Goal: Transaction & Acquisition: Purchase product/service

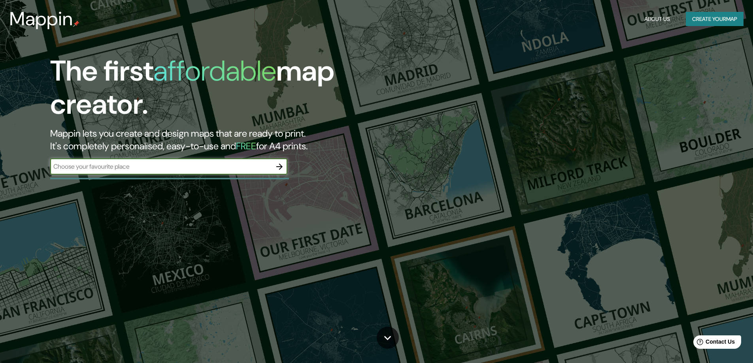
click at [700, 20] on button "Create your map" at bounding box center [715, 19] width 58 height 15
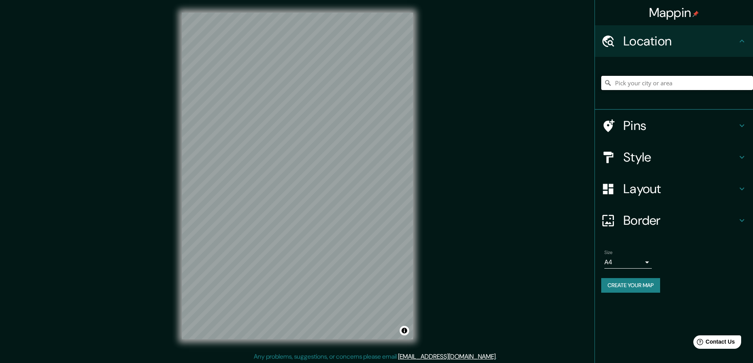
click at [638, 87] on input "Pick your city or area" at bounding box center [677, 83] width 152 height 14
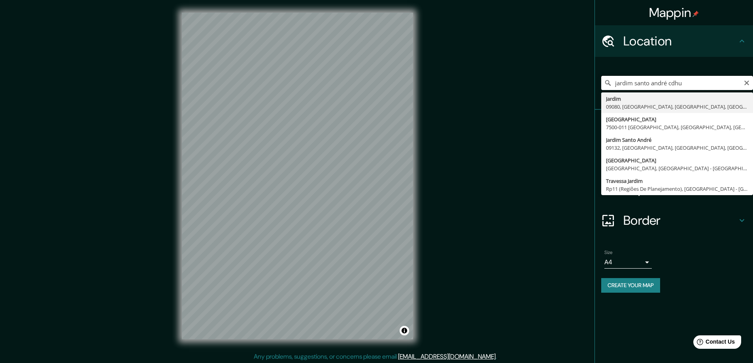
scroll to position [2, 0]
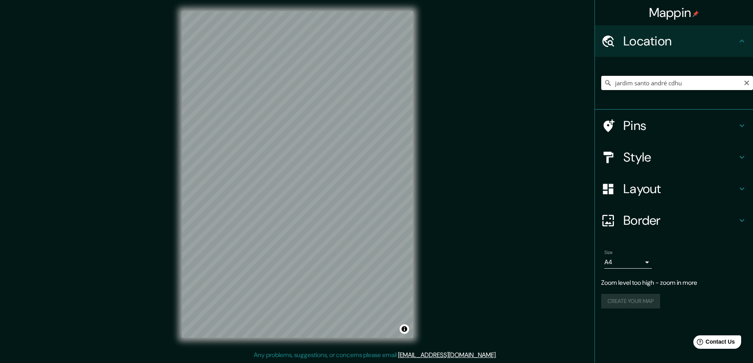
click at [430, 147] on div "Mappin Location jardim santo andré cdhu Jardim 09080, Santo André, São Paulo, B…" at bounding box center [376, 180] width 753 height 365
click at [614, 83] on input "jardim santo andré cdhu" at bounding box center [677, 83] width 152 height 14
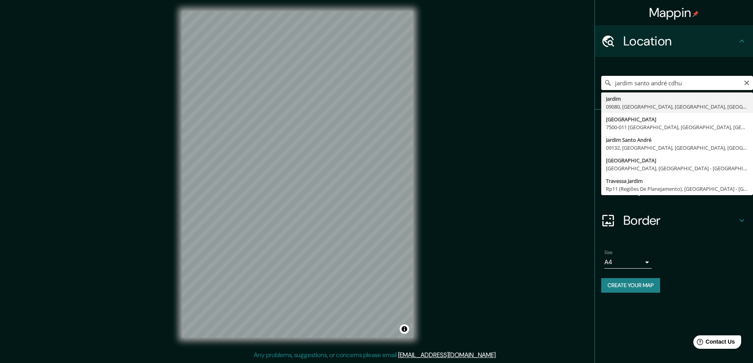
drag, startPoint x: 712, startPoint y: 79, endPoint x: 567, endPoint y: 83, distance: 145.5
click at [567, 83] on div "Mappin Location jardim santo andré cdhu Jardim 09080, Santo André, São Paulo, B…" at bounding box center [376, 180] width 753 height 365
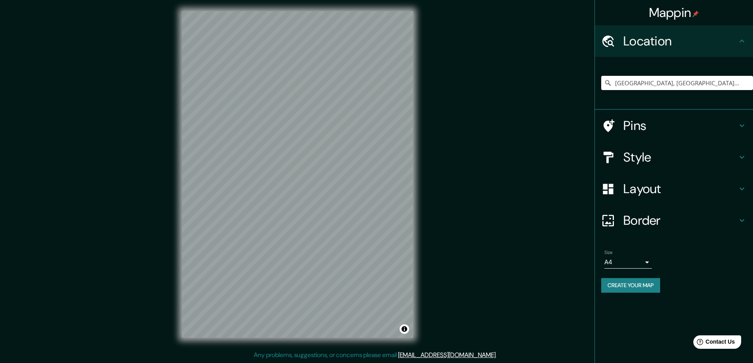
click at [732, 153] on h4 "Style" at bounding box center [680, 157] width 114 height 16
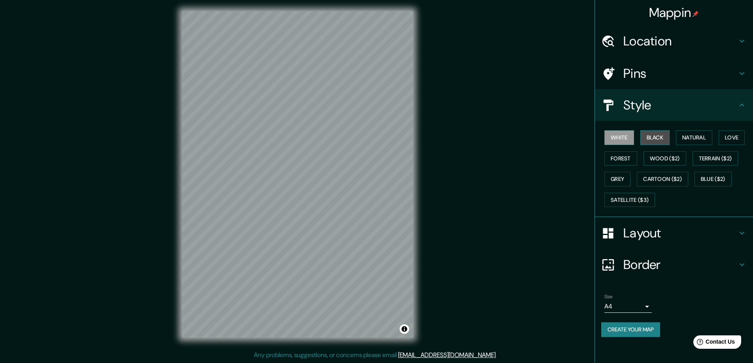
click at [662, 136] on button "Black" at bounding box center [655, 137] width 30 height 15
click at [615, 137] on button "White" at bounding box center [619, 137] width 30 height 15
click at [644, 229] on h4 "Layout" at bounding box center [680, 233] width 114 height 16
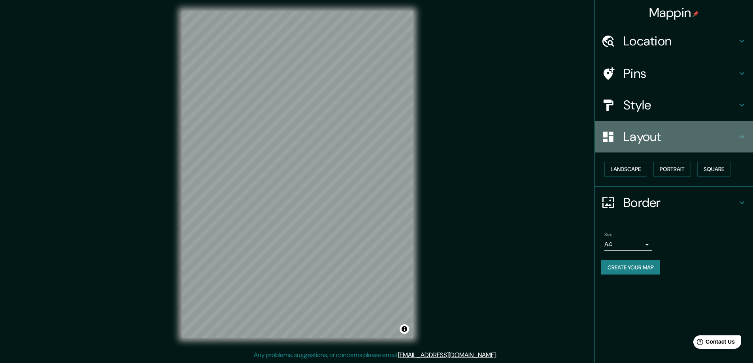
click at [638, 138] on h4 "Layout" at bounding box center [680, 137] width 114 height 16
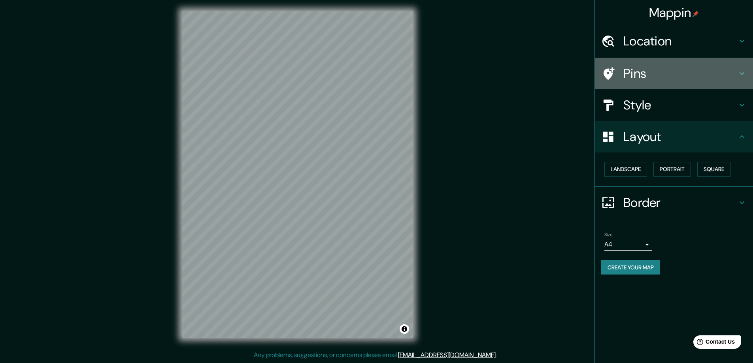
click at [638, 72] on h4 "Pins" at bounding box center [680, 74] width 114 height 16
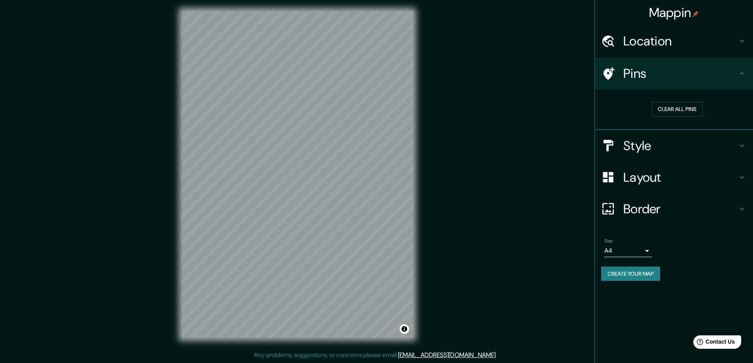
click at [638, 72] on h4 "Pins" at bounding box center [680, 74] width 114 height 16
click at [680, 108] on button "Clear all pins" at bounding box center [676, 109] width 51 height 15
click at [742, 72] on icon at bounding box center [742, 73] width 5 height 3
click at [723, 40] on h4 "Location" at bounding box center [680, 41] width 114 height 16
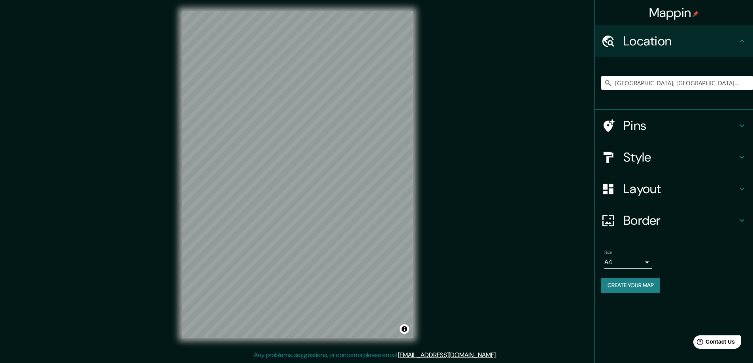
click at [655, 154] on h4 "Style" at bounding box center [680, 157] width 114 height 16
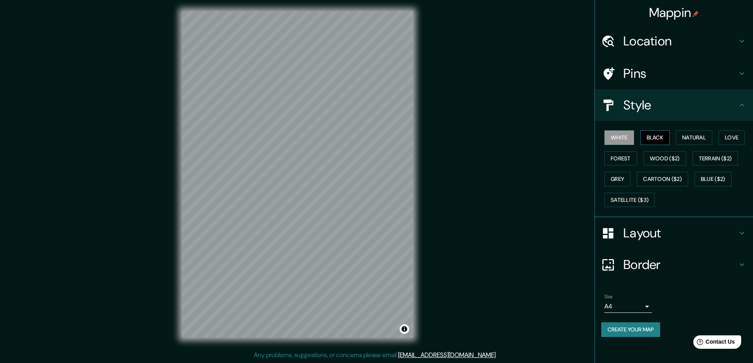
click at [647, 134] on button "Black" at bounding box center [655, 137] width 30 height 15
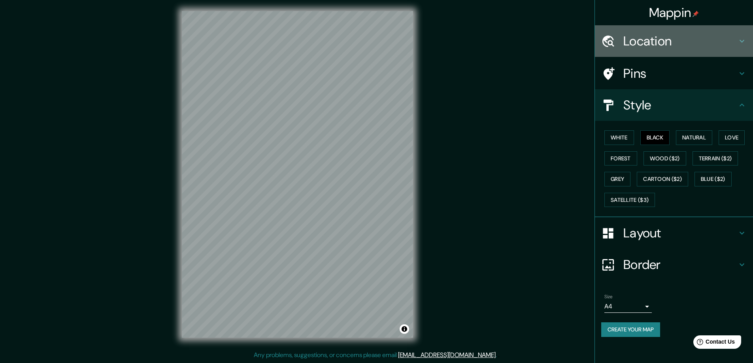
click at [640, 45] on h4 "Location" at bounding box center [680, 41] width 114 height 16
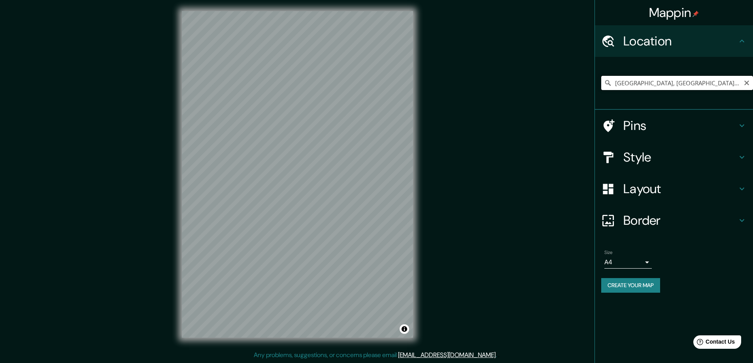
click at [716, 85] on input "Santo André, São Paulo, Brasil" at bounding box center [677, 83] width 152 height 14
drag, startPoint x: 716, startPoint y: 85, endPoint x: 423, endPoint y: 108, distance: 293.9
click at [423, 108] on div "Mappin Location Santo André, São Paulo, Brasil Pins Style Layout Border Choose …" at bounding box center [376, 180] width 753 height 365
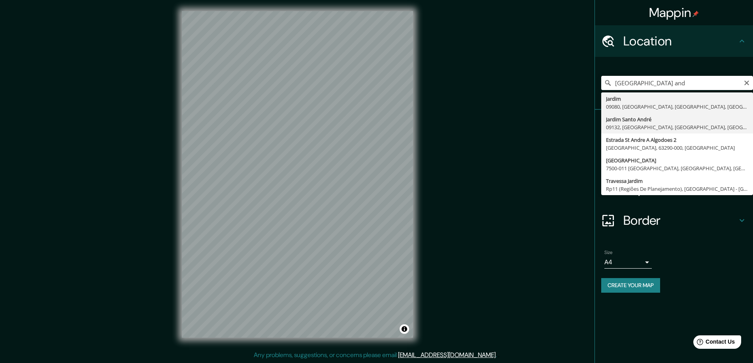
type input "[GEOGRAPHIC_DATA], 09132, [GEOGRAPHIC_DATA], [GEOGRAPHIC_DATA], [GEOGRAPHIC_DAT…"
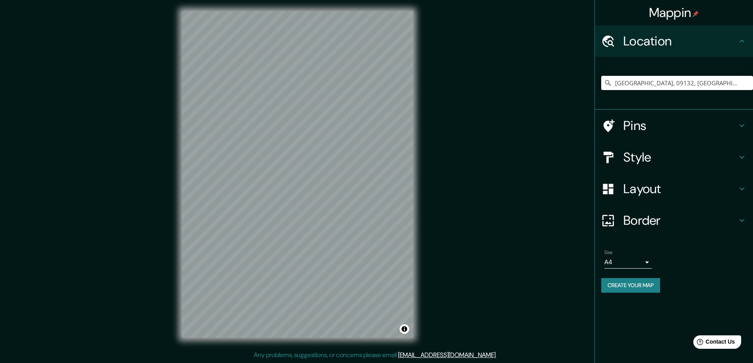
click at [617, 289] on button "Create your map" at bounding box center [630, 285] width 59 height 15
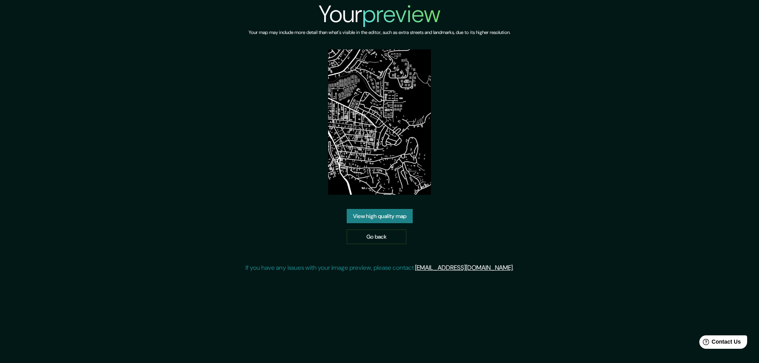
click at [370, 215] on link "View high quality map" at bounding box center [380, 216] width 66 height 15
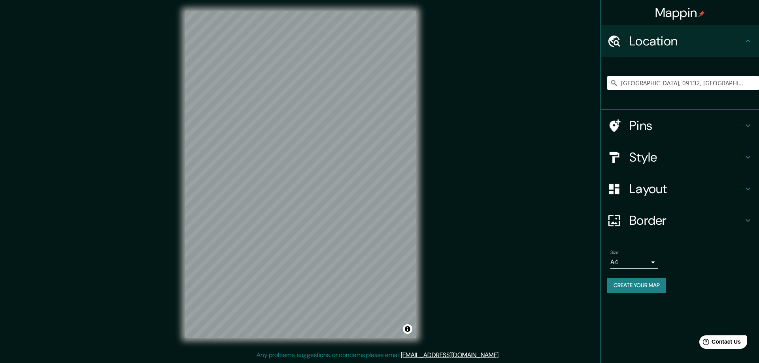
click at [636, 260] on body "Mappin Location Jardim Santo André, 09132, Santo André, São Paulo, Brasil Pins …" at bounding box center [379, 179] width 759 height 363
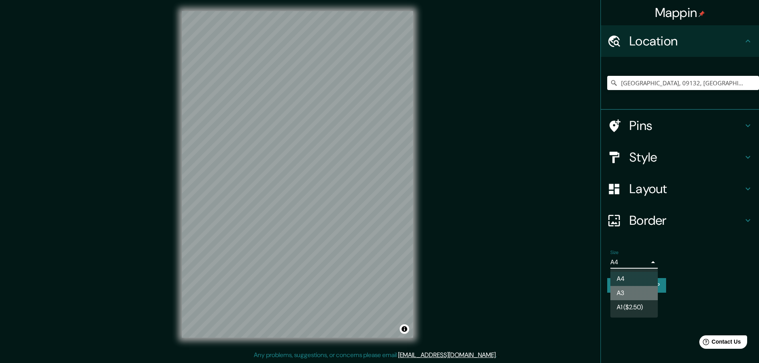
click at [635, 295] on li "A3" at bounding box center [633, 293] width 47 height 14
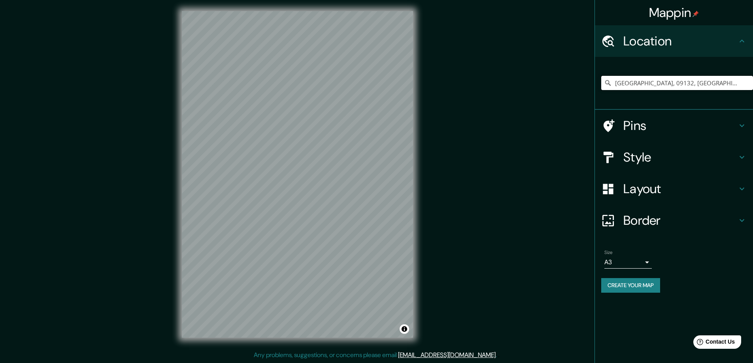
click at [682, 79] on input "Jardim Santo André, 09132, Santo André, São Paulo, Brasil" at bounding box center [677, 83] width 152 height 14
click at [746, 79] on input "Jardim Santo André, 09132, Santo André, São Paulo, Brasil" at bounding box center [677, 83] width 152 height 14
click at [479, 100] on div "Mappin Location Jardim Santo André, 09132, Santo André, São Paulo, Brasil Pins …" at bounding box center [376, 180] width 753 height 365
click at [479, 101] on div "Mappin Location Jardim Santo André, 09132, Santo André, São Paulo, Brasil Pins …" at bounding box center [376, 180] width 753 height 365
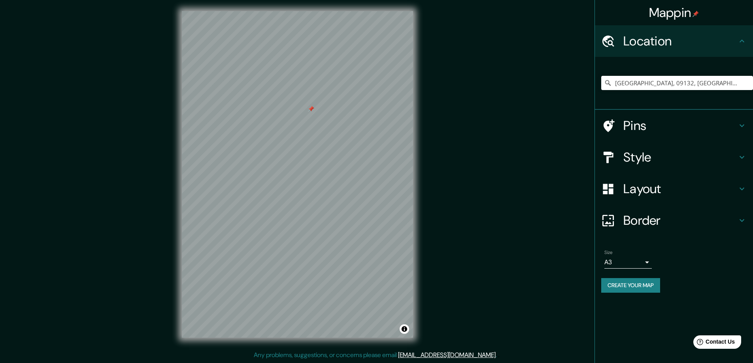
click at [661, 135] on div "Pins" at bounding box center [674, 126] width 158 height 32
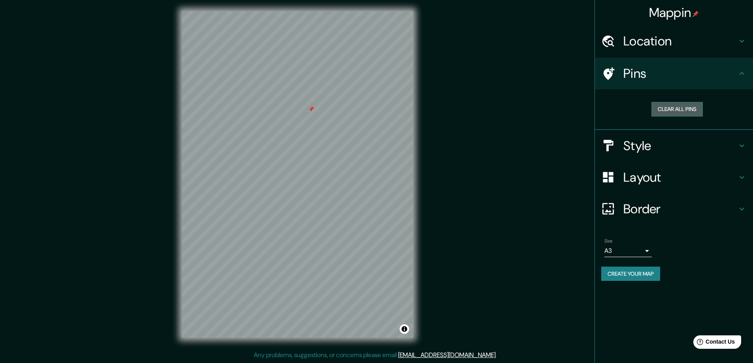
click at [678, 112] on button "Clear all pins" at bounding box center [676, 109] width 51 height 15
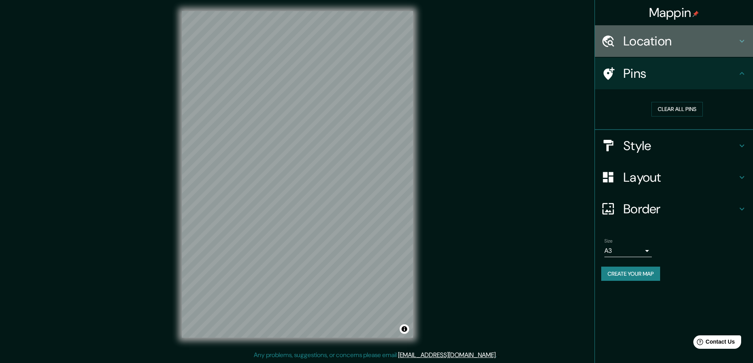
click at [704, 42] on h4 "Location" at bounding box center [680, 41] width 114 height 16
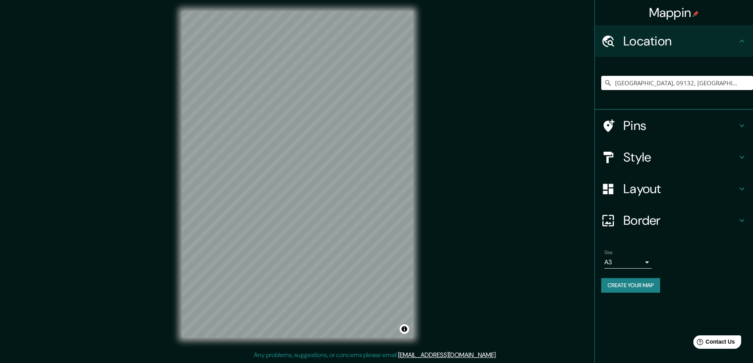
click at [707, 81] on input "Jardim Santo André, 09132, Santo André, São Paulo, Brasil" at bounding box center [677, 83] width 152 height 14
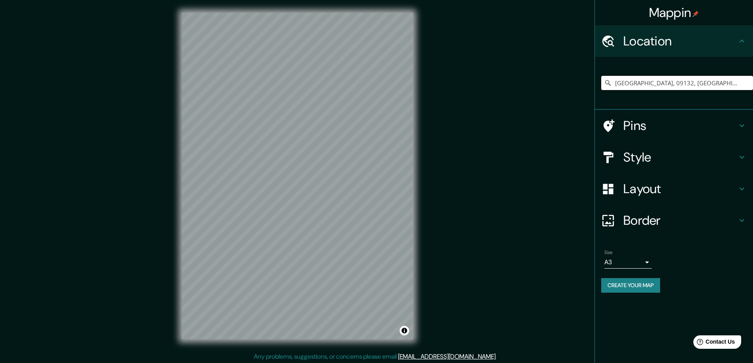
drag, startPoint x: 743, startPoint y: 81, endPoint x: 535, endPoint y: 102, distance: 209.0
click at [535, 102] on div "Mappin Location Jardim Santo André, 09132, Santo André, São Paulo, Brasil Pins …" at bounding box center [376, 182] width 753 height 365
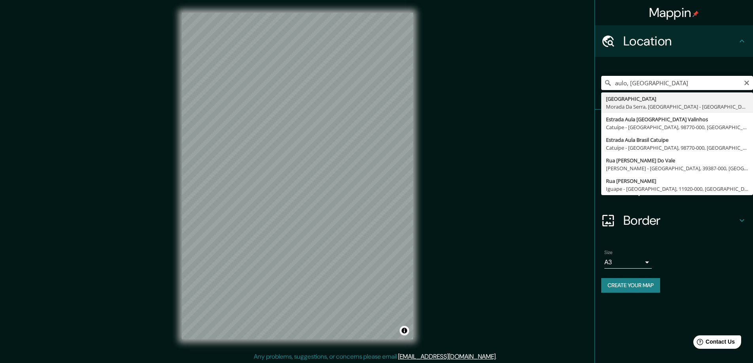
drag, startPoint x: 660, startPoint y: 85, endPoint x: 553, endPoint y: 96, distance: 107.3
click at [553, 96] on div "Mappin Location aulo, Brasil Rua Alô Brasil Morada Da Serra, Cuiabá - Mato Gros…" at bounding box center [376, 182] width 753 height 365
type input "Jardim Santo André, 09132, Santo André, São Paulo, Brasil"
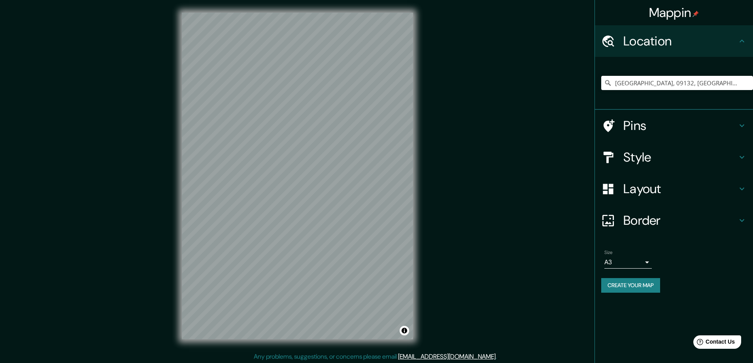
click at [171, 141] on div "© Mapbox © OpenStreetMap Improve this map" at bounding box center [297, 176] width 257 height 352
click at [657, 159] on h4 "Style" at bounding box center [680, 157] width 114 height 16
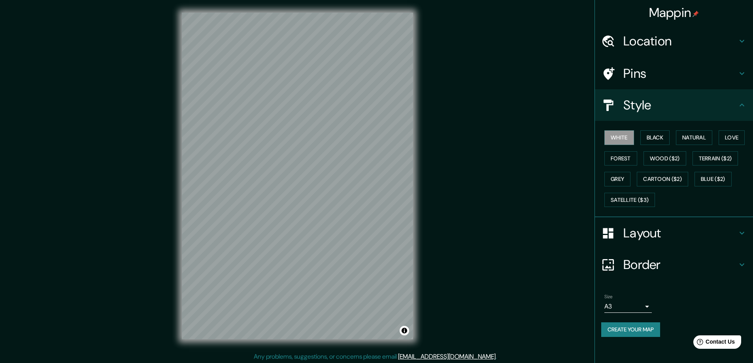
drag, startPoint x: 657, startPoint y: 135, endPoint x: 638, endPoint y: 139, distance: 19.3
click at [657, 135] on button "Black" at bounding box center [655, 137] width 30 height 15
click at [619, 327] on button "Create your map" at bounding box center [630, 330] width 59 height 15
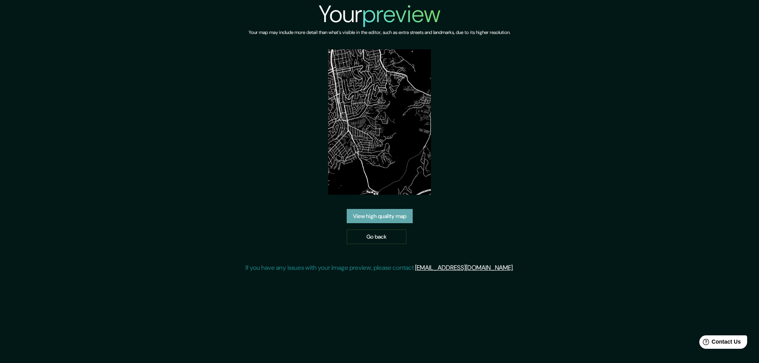
click at [379, 220] on link "View high quality map" at bounding box center [380, 216] width 66 height 15
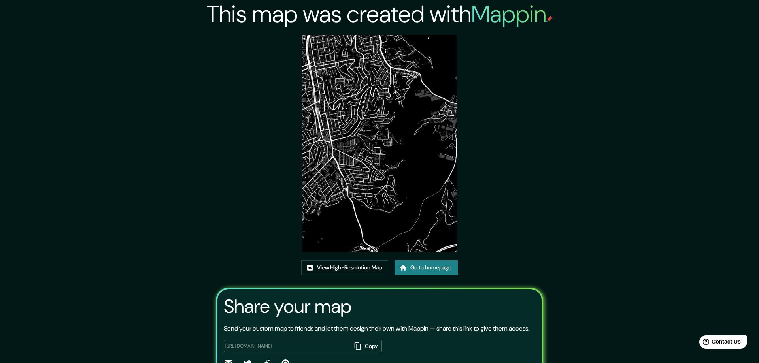
click at [351, 340] on button "Copy" at bounding box center [366, 346] width 31 height 13
click at [364, 261] on link "View High-Resolution Map" at bounding box center [344, 268] width 87 height 15
click at [363, 340] on button "Copy" at bounding box center [366, 346] width 31 height 13
click at [321, 261] on link "View High-Resolution Map" at bounding box center [344, 268] width 87 height 15
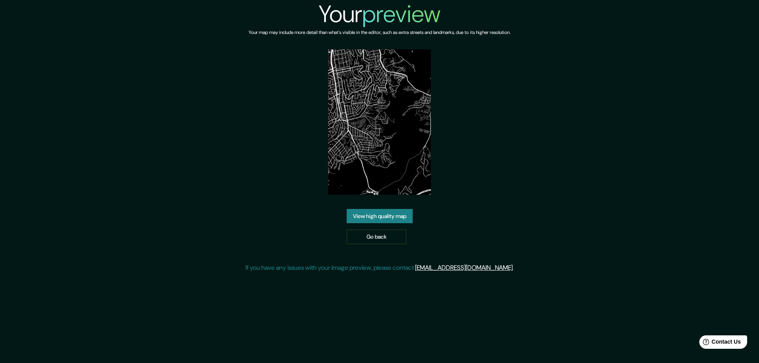
click at [376, 22] on h2 "preview" at bounding box center [401, 13] width 78 height 31
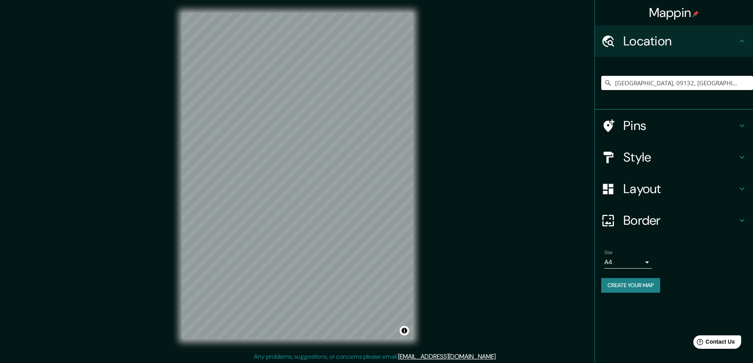
click at [664, 81] on input "[GEOGRAPHIC_DATA], 09132, [GEOGRAPHIC_DATA], [GEOGRAPHIC_DATA], [GEOGRAPHIC_DAT…" at bounding box center [677, 83] width 152 height 14
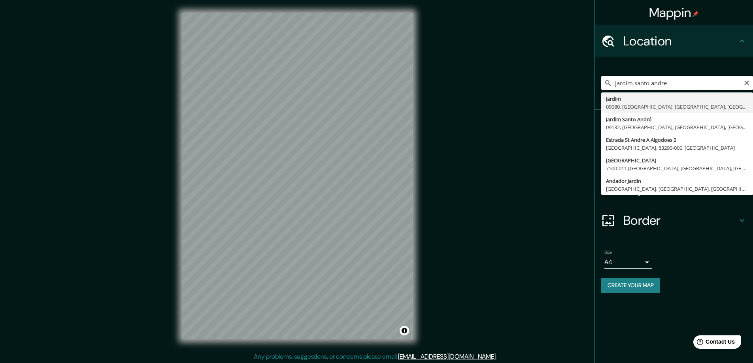
click at [674, 86] on input "jardim santo andre" at bounding box center [677, 83] width 152 height 14
type input "[GEOGRAPHIC_DATA], 09132, [GEOGRAPHIC_DATA], [GEOGRAPHIC_DATA], [GEOGRAPHIC_DAT…"
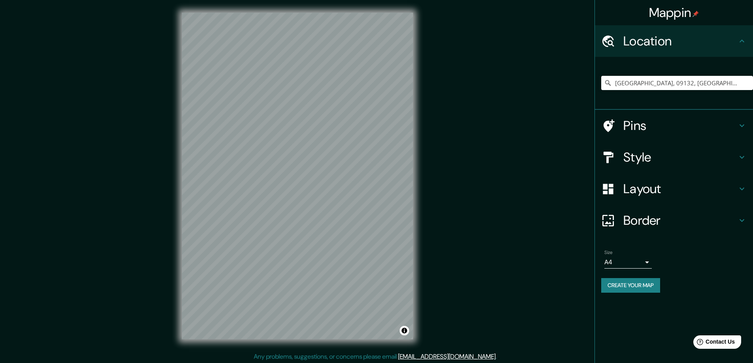
click at [702, 152] on h4 "Style" at bounding box center [680, 157] width 114 height 16
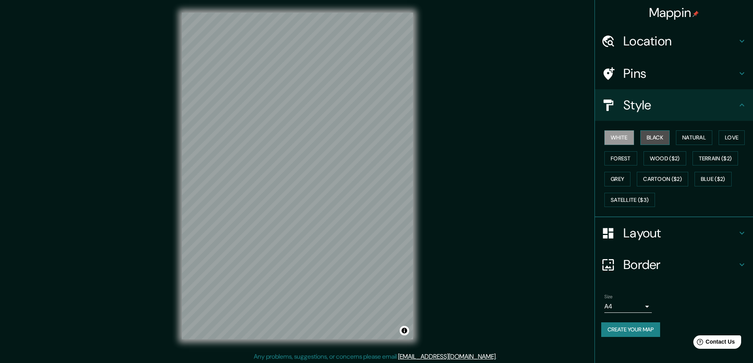
click at [654, 134] on button "Black" at bounding box center [655, 137] width 30 height 15
